Goal: Task Accomplishment & Management: Manage account settings

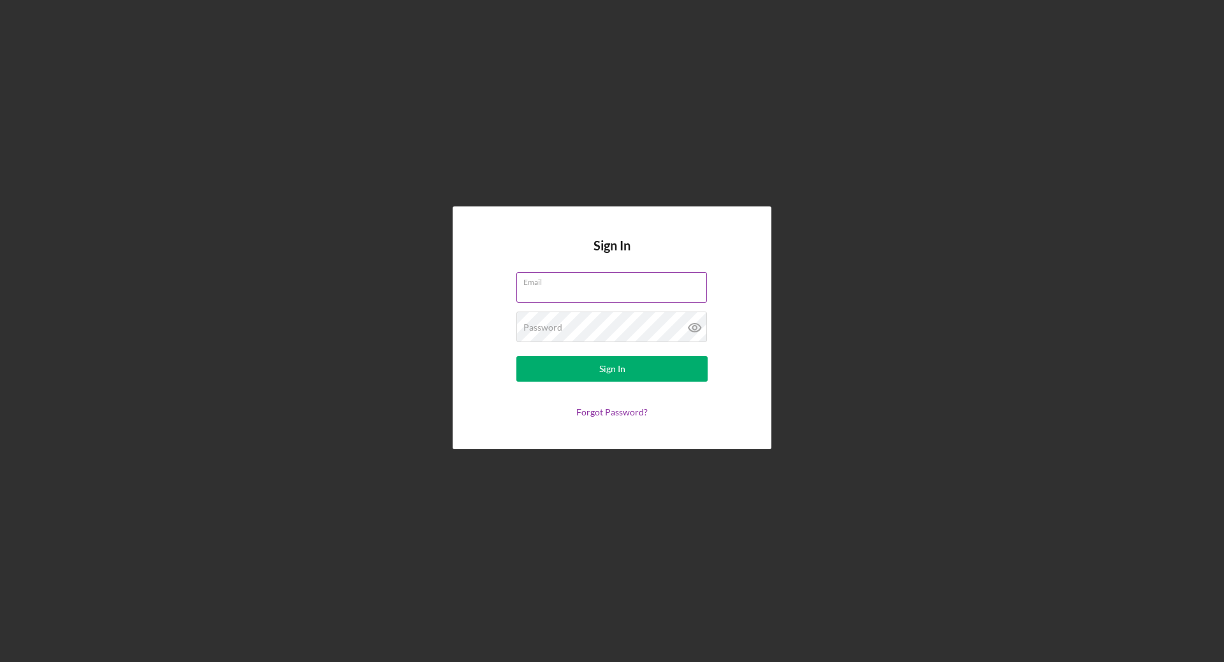
click at [647, 290] on input "Email" at bounding box center [611, 287] width 191 height 31
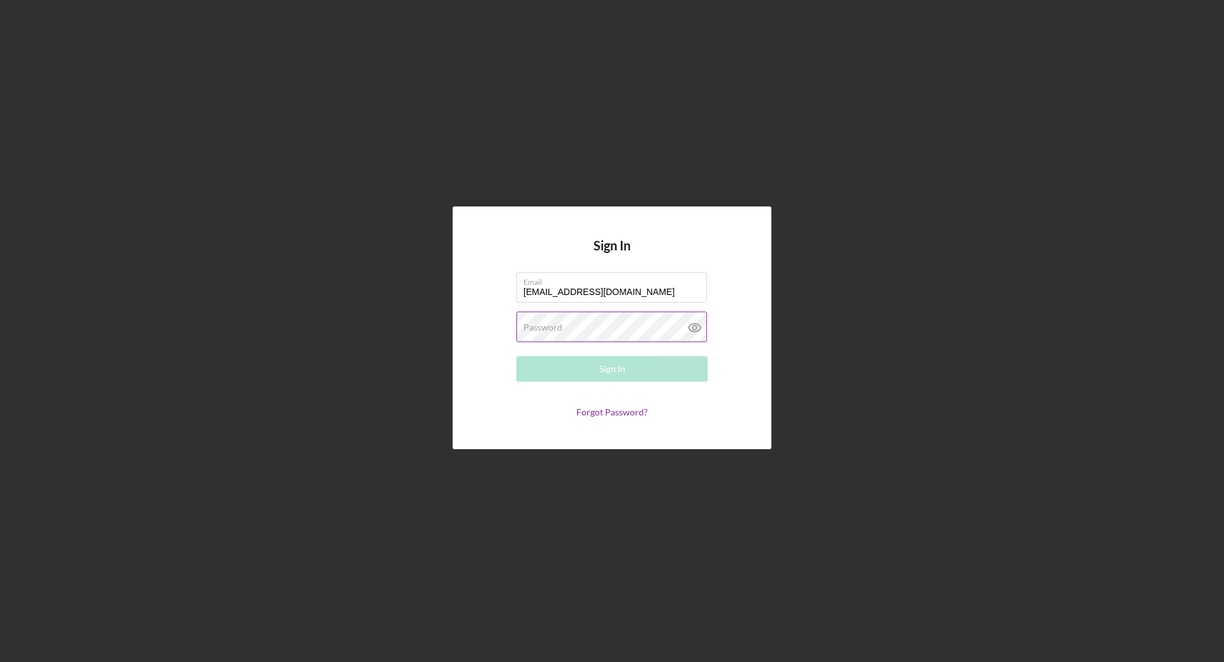
type input "[EMAIL_ADDRESS][DOMAIN_NAME]"
click at [516, 356] on button "Sign In" at bounding box center [611, 368] width 191 height 25
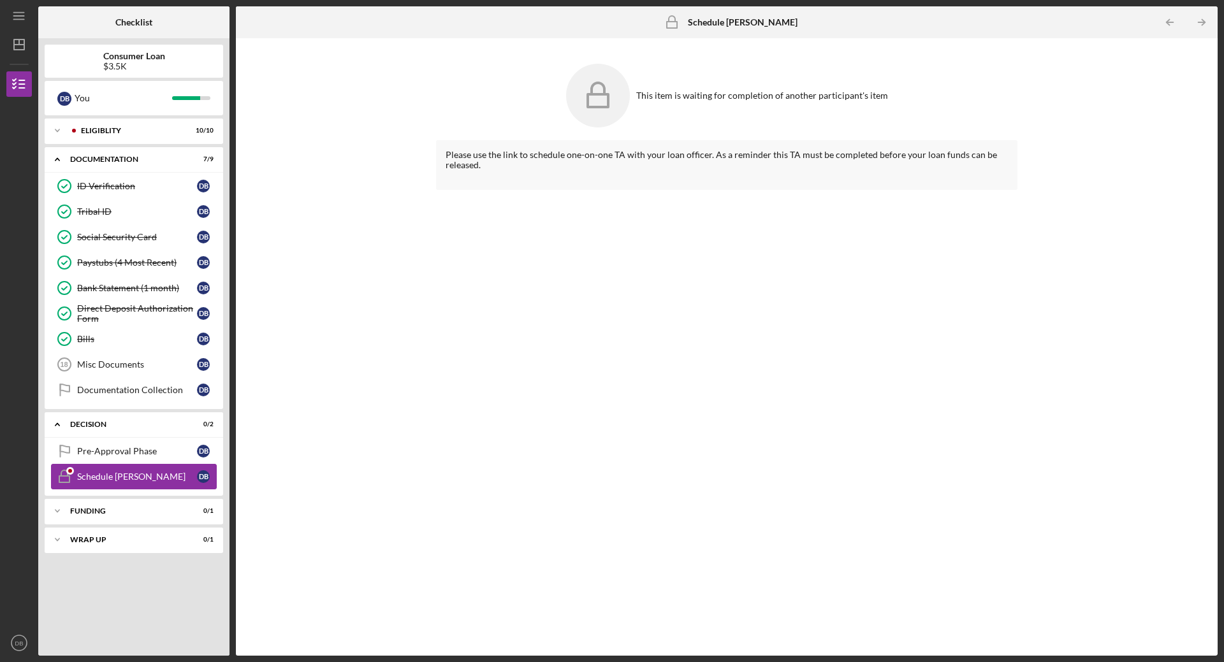
click at [161, 480] on div "Schedule [PERSON_NAME]" at bounding box center [137, 477] width 120 height 10
click at [159, 450] on div "Pre-Approval Phase" at bounding box center [137, 451] width 120 height 10
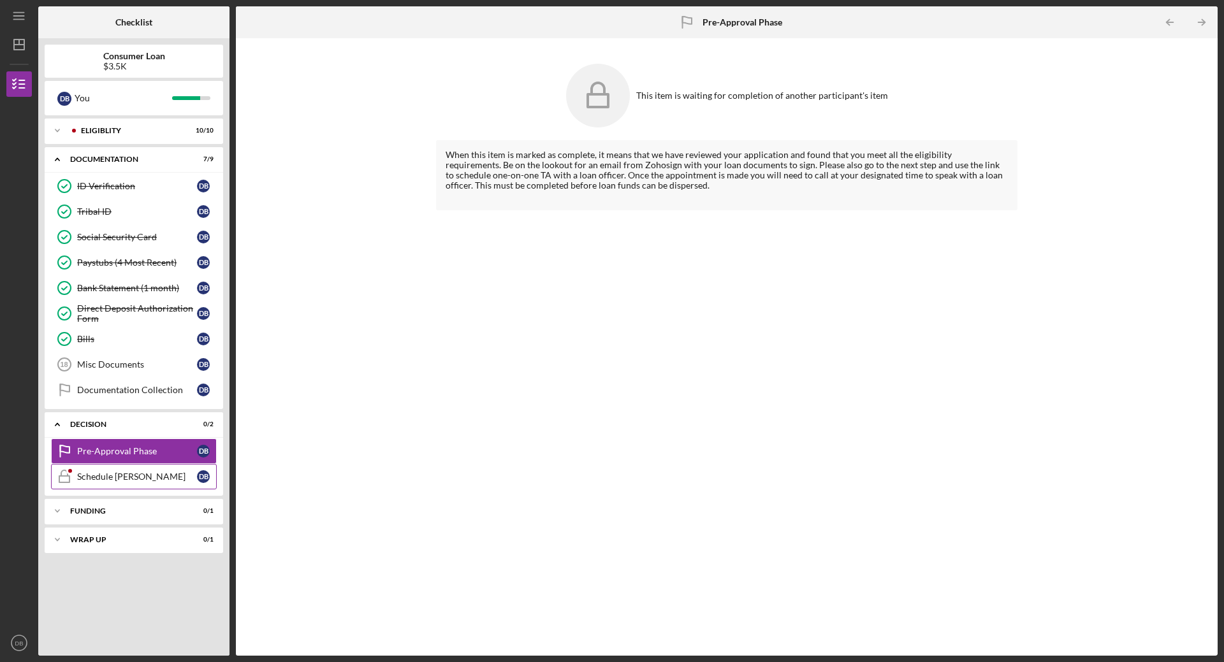
click at [154, 476] on div "Schedule [PERSON_NAME]" at bounding box center [137, 477] width 120 height 10
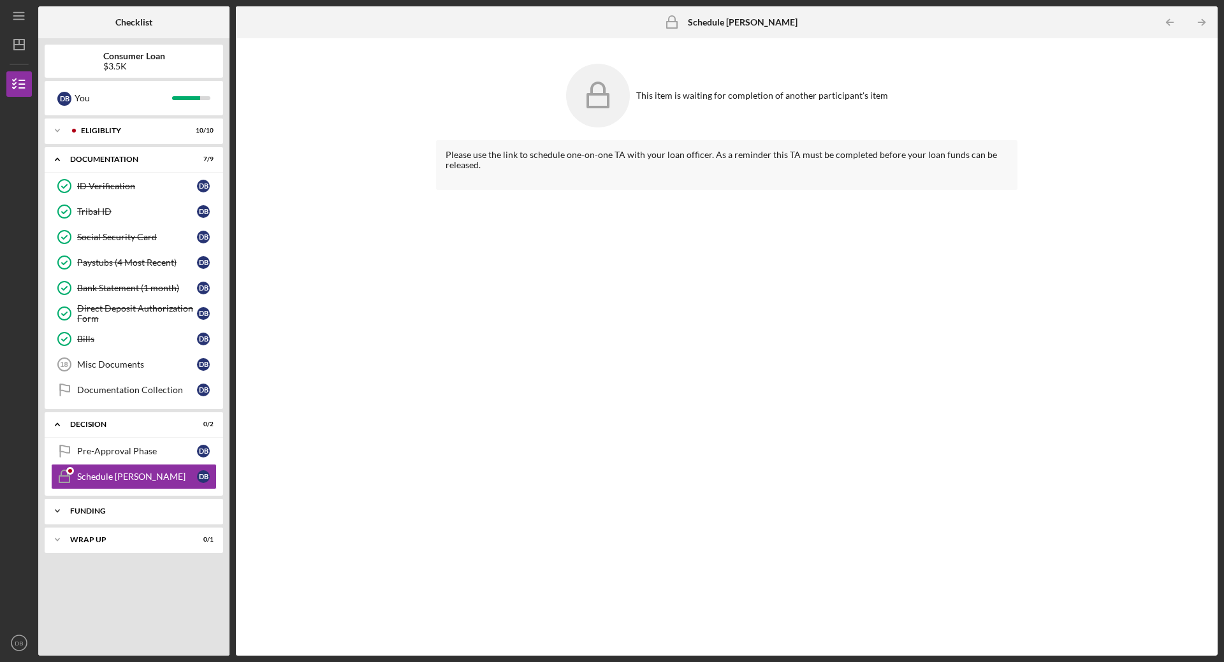
click at [165, 510] on div "Funding" at bounding box center [138, 511] width 137 height 8
click at [11, 644] on icon "DB" at bounding box center [18, 643] width 25 height 32
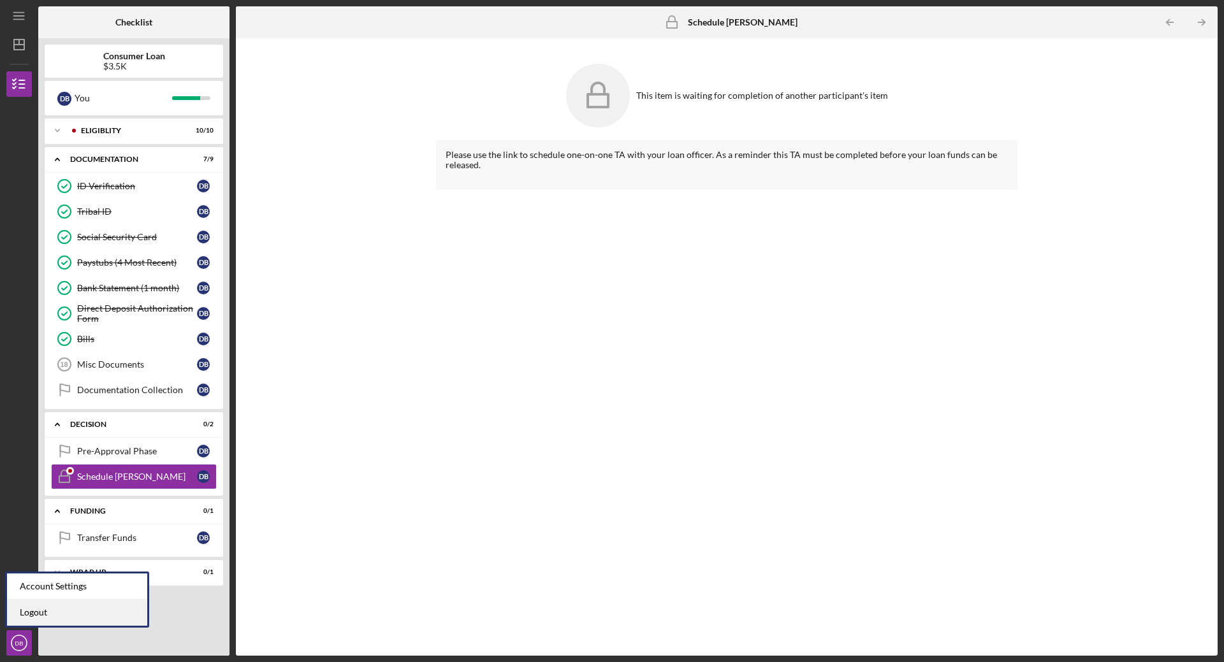
click at [34, 619] on link "Logout" at bounding box center [77, 613] width 140 height 26
